Goal: Task Accomplishment & Management: Use online tool/utility

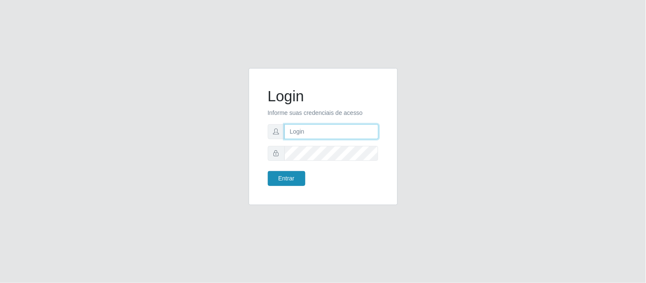
type input "deyvid@carnesecortes"
click at [292, 179] on button "Entrar" at bounding box center [286, 178] width 37 height 15
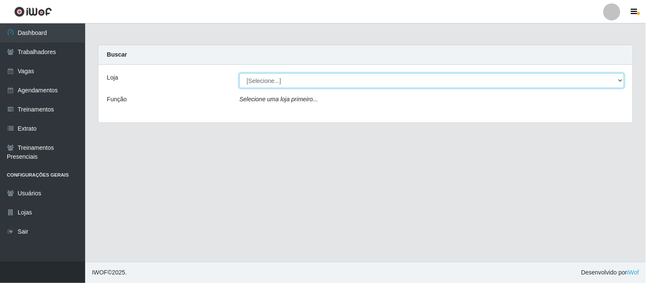
click at [620, 80] on select "[Selecione...] Carnes & Cortes" at bounding box center [431, 80] width 385 height 15
select select "433"
click at [239, 73] on select "[Selecione...] Carnes & Cortes" at bounding box center [431, 80] width 385 height 15
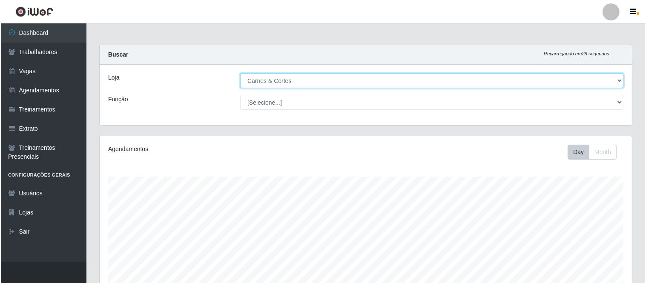
scroll to position [168, 0]
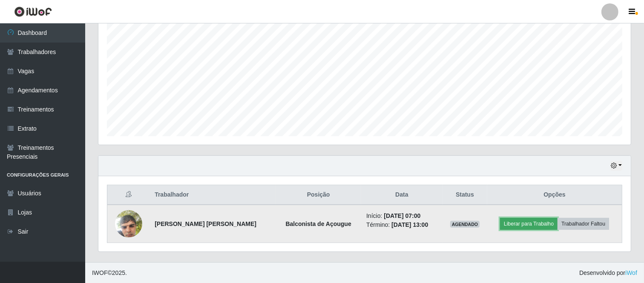
click at [527, 224] on button "Liberar para Trabalho" at bounding box center [528, 224] width 57 height 12
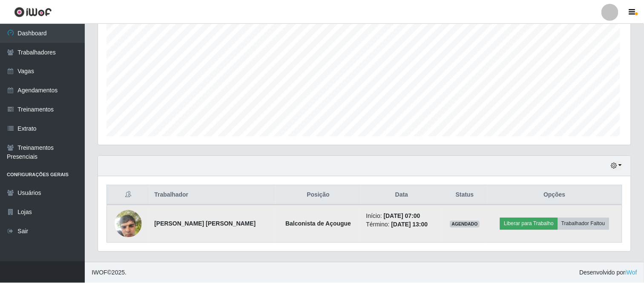
scroll to position [176, 527]
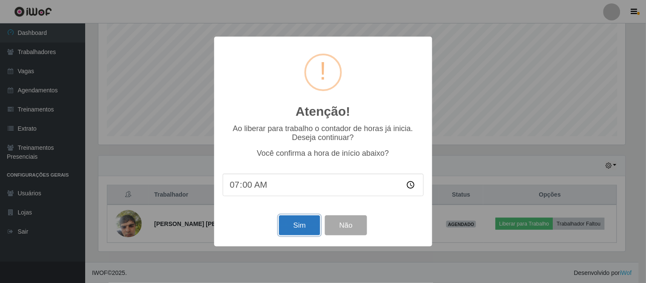
drag, startPoint x: 299, startPoint y: 229, endPoint x: 299, endPoint y: 235, distance: 6.0
click at [299, 235] on button "Sim" at bounding box center [299, 226] width 41 height 20
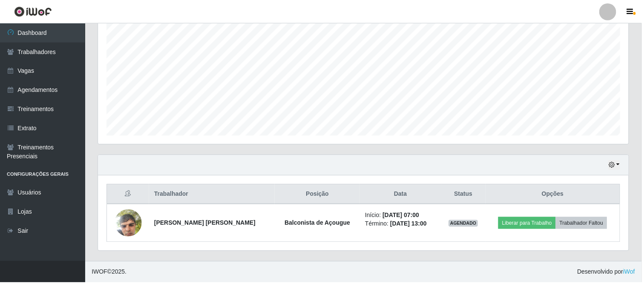
scroll to position [130, 0]
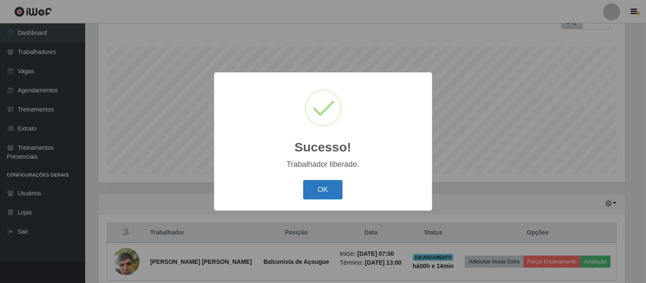
click at [325, 187] on button "OK" at bounding box center [323, 190] width 40 height 20
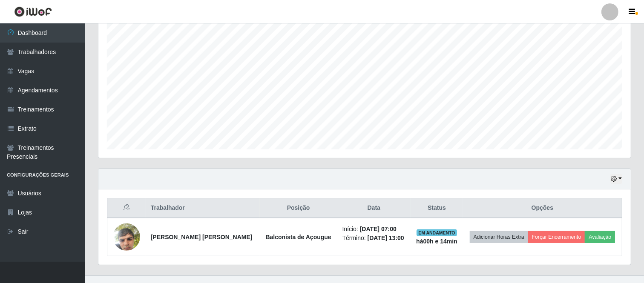
scroll to position [168, 0]
